Goal: Check status: Check status

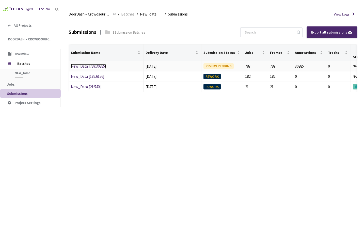
click at [94, 67] on link "New_Data [787:30285]" at bounding box center [88, 66] width 35 height 5
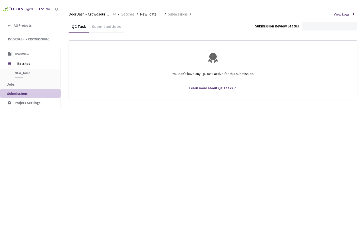
click at [99, 28] on div "Submitted Jobs" at bounding box center [106, 28] width 35 height 9
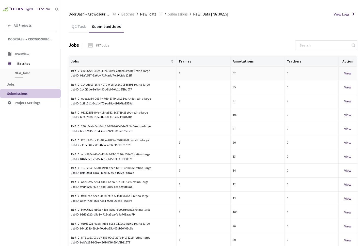
click at [346, 74] on div "View" at bounding box center [347, 73] width 14 height 6
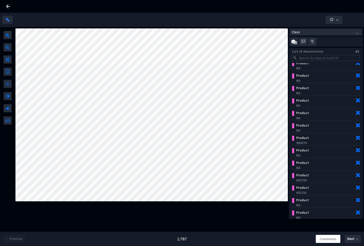
click at [6, 6] on icon at bounding box center [8, 6] width 6 height 6
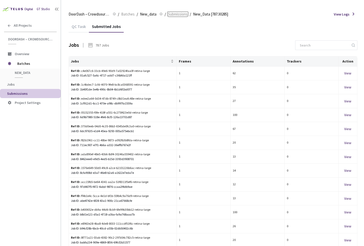
click at [178, 17] on span "Submissions" at bounding box center [178, 14] width 20 height 6
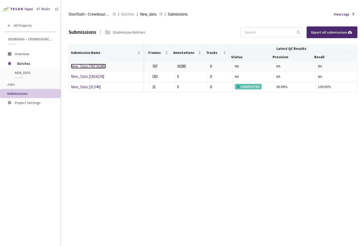
click at [97, 65] on link "New_Data [787:30285]" at bounding box center [88, 66] width 35 height 5
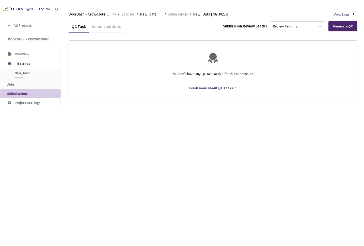
click at [117, 27] on div "Submitted Jobs" at bounding box center [106, 28] width 35 height 9
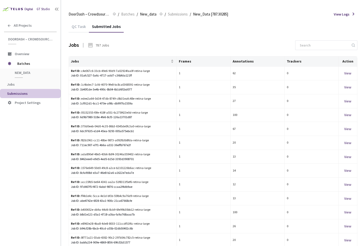
click at [72, 26] on div "QC Task" at bounding box center [79, 28] width 20 height 9
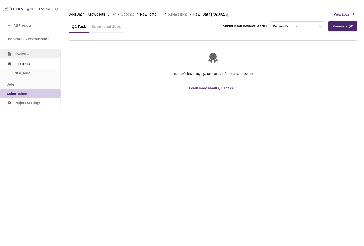
click at [34, 55] on span "Overview" at bounding box center [36, 54] width 42 height 4
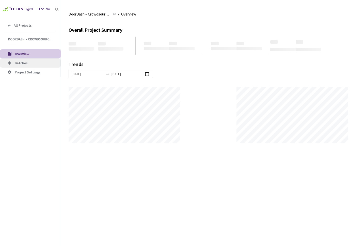
click at [31, 63] on span "Batches" at bounding box center [36, 63] width 42 height 4
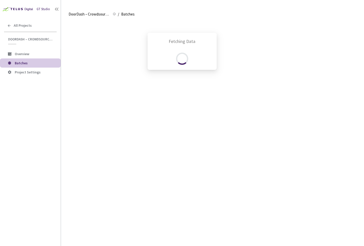
click at [38, 43] on div "Fetching Data" at bounding box center [182, 123] width 364 height 246
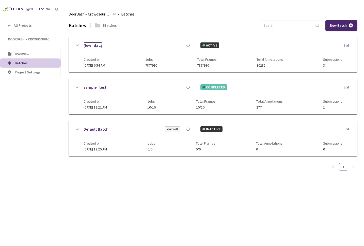
click at [97, 45] on link "New_data" at bounding box center [93, 45] width 19 height 6
